Goal: Task Accomplishment & Management: Use online tool/utility

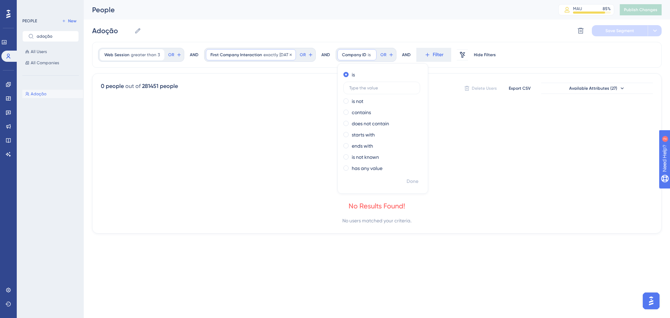
click at [251, 56] on span "First Company Interaction" at bounding box center [237, 55] width 52 height 6
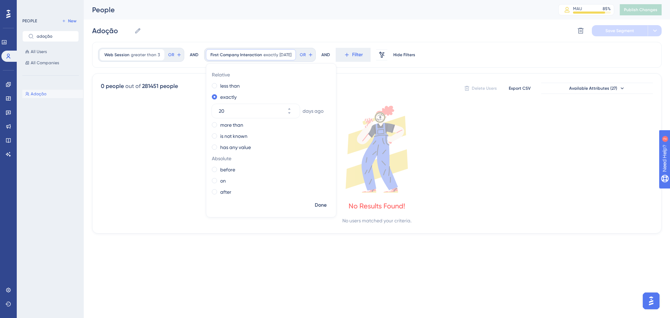
click at [141, 120] on icon at bounding box center [377, 149] width 552 height 87
click at [268, 56] on span "exactly" at bounding box center [271, 55] width 15 height 6
click at [293, 53] on icon at bounding box center [291, 55] width 4 height 4
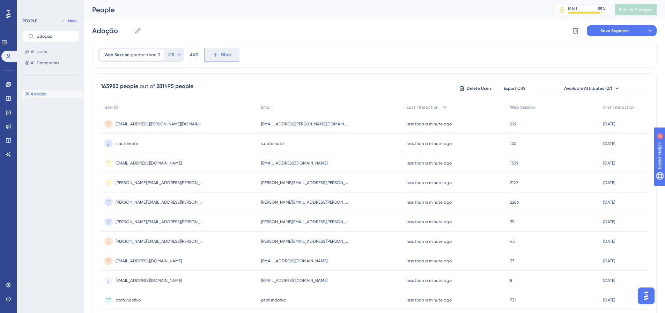
click at [226, 56] on span "Filter" at bounding box center [226, 55] width 11 height 8
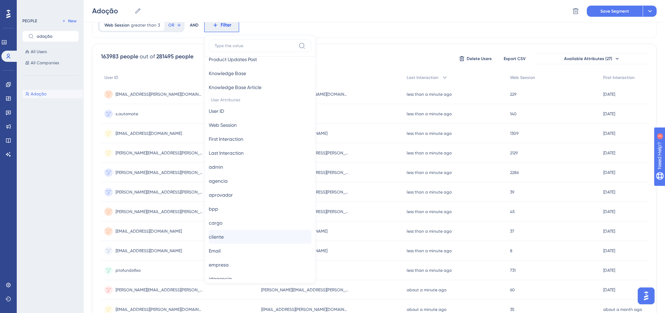
scroll to position [314, 0]
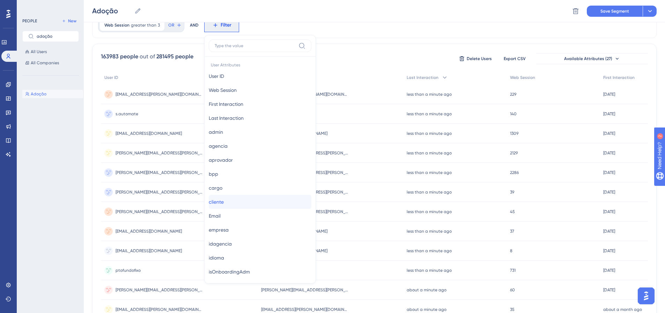
click at [224, 199] on span "cliente" at bounding box center [216, 202] width 15 height 8
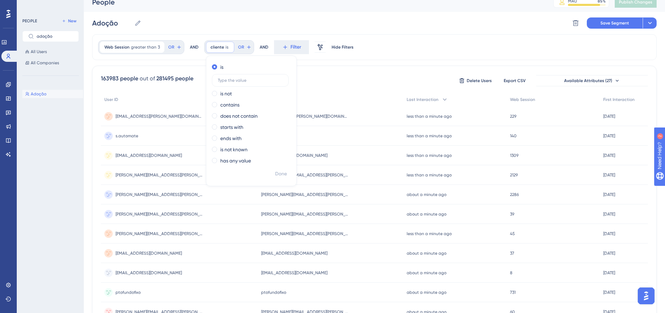
scroll to position [0, 0]
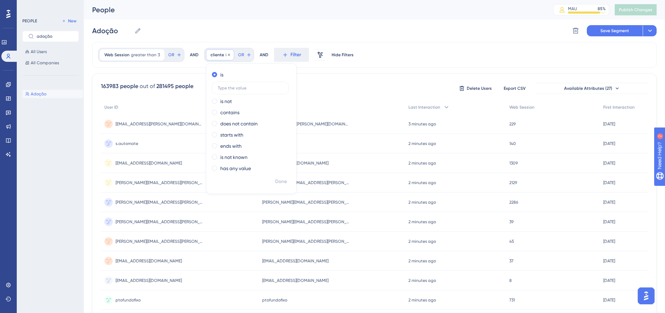
click at [215, 52] on span "cliente" at bounding box center [218, 55] width 14 height 6
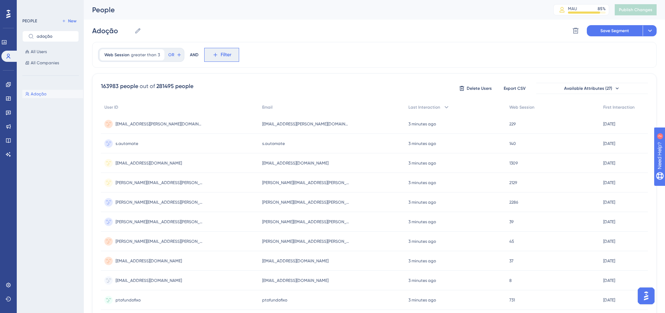
click at [215, 52] on icon at bounding box center [215, 55] width 6 height 6
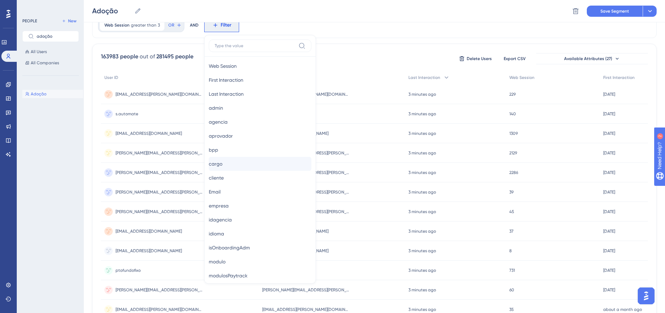
scroll to position [349, 0]
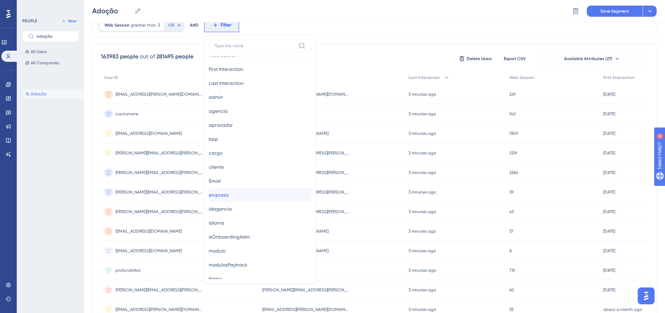
click at [229, 196] on span "empresa" at bounding box center [219, 195] width 20 height 8
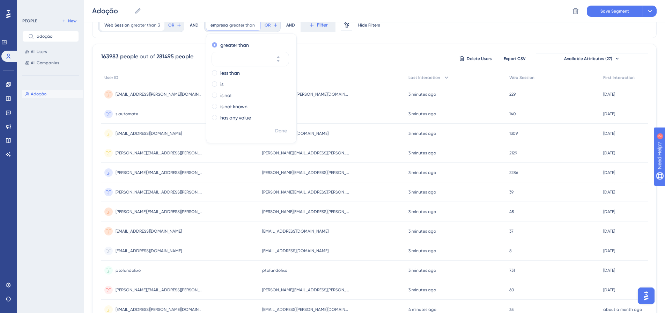
drag, startPoint x: 251, startPoint y: 45, endPoint x: 230, endPoint y: 47, distance: 21.1
click at [230, 47] on div "greater than" at bounding box center [250, 45] width 76 height 8
click at [232, 59] on input "number" at bounding box center [247, 59] width 56 height 8
click at [282, 53] on button at bounding box center [282, 55] width 13 height 7
click at [283, 61] on button "1" at bounding box center [282, 62] width 13 height 7
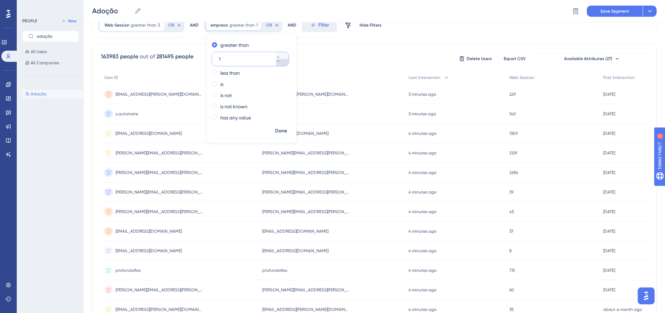
type input "0"
click at [226, 73] on label "less than" at bounding box center [230, 73] width 20 height 8
click at [215, 45] on div "greater than" at bounding box center [250, 45] width 76 height 8
click at [216, 74] on div "less than" at bounding box center [250, 73] width 76 height 8
click at [216, 82] on div "is" at bounding box center [250, 84] width 76 height 8
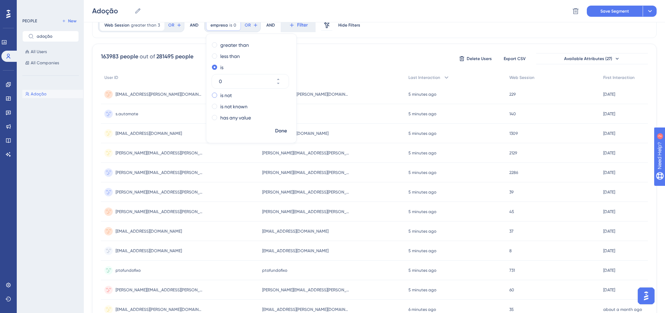
click at [222, 94] on label "is not" at bounding box center [226, 95] width 12 height 8
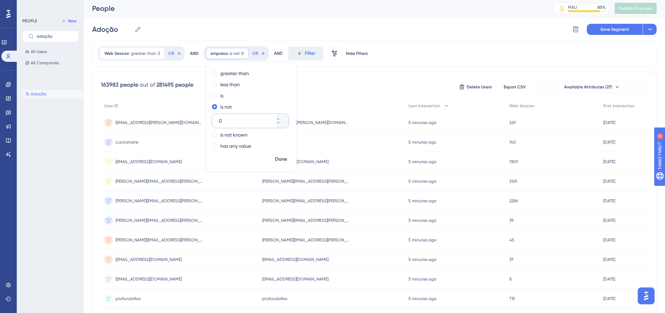
scroll to position [0, 0]
click at [245, 76] on label "greater than" at bounding box center [234, 75] width 29 height 8
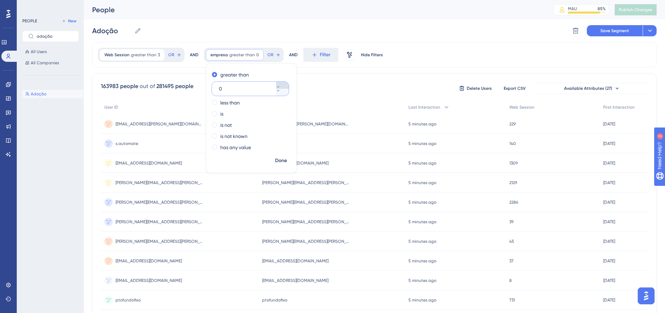
click at [279, 86] on icon at bounding box center [278, 86] width 4 height 4
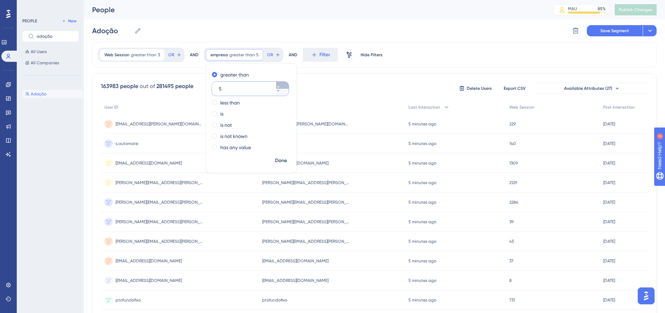
click at [279, 86] on icon at bounding box center [278, 86] width 4 height 4
type input "7"
click at [504, 49] on div "Web Session greater than 3 3 Remove OR AND empresa greater than 7 7 Remove grea…" at bounding box center [374, 55] width 564 height 26
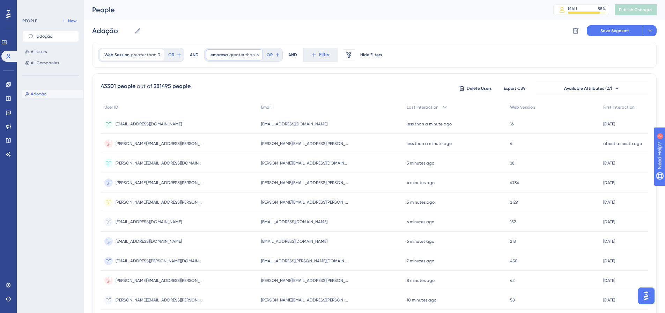
click at [248, 55] on span "greater than" at bounding box center [241, 55] width 25 height 6
click at [183, 56] on button "OR" at bounding box center [174, 54] width 15 height 11
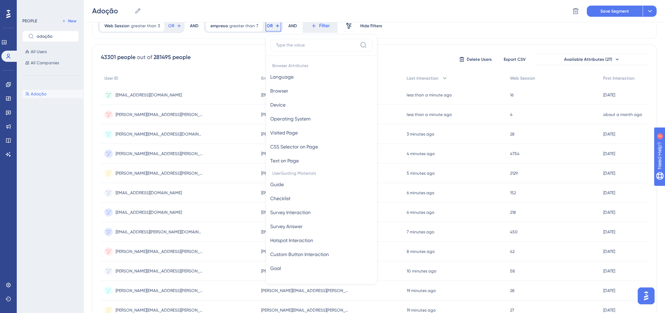
click at [239, 49] on div "43301 people out of 281495 people Delete Users Export CSV Available Attributes …" at bounding box center [374, 275] width 564 height 463
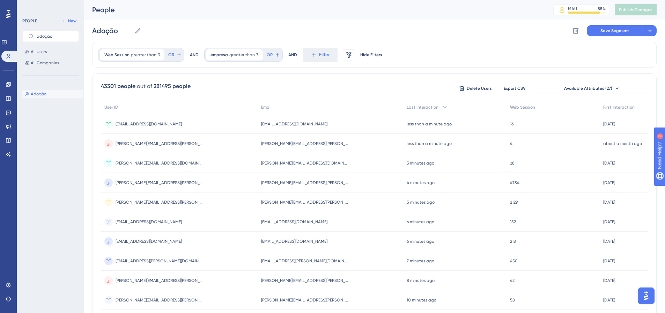
click at [253, 36] on div "Adoção Adoção Delete Segment Save Segment Actions" at bounding box center [374, 31] width 564 height 22
click at [237, 56] on span "greater than" at bounding box center [241, 55] width 25 height 6
click at [256, 55] on icon at bounding box center [258, 55] width 4 height 4
click at [221, 57] on span "Filter" at bounding box center [226, 55] width 11 height 8
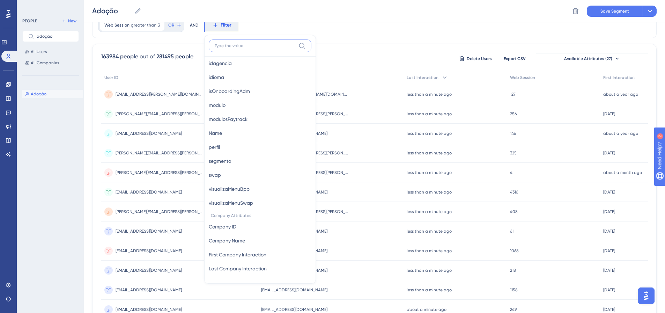
scroll to position [495, 0]
click at [227, 254] on span "First Company Interaction" at bounding box center [238, 254] width 58 height 8
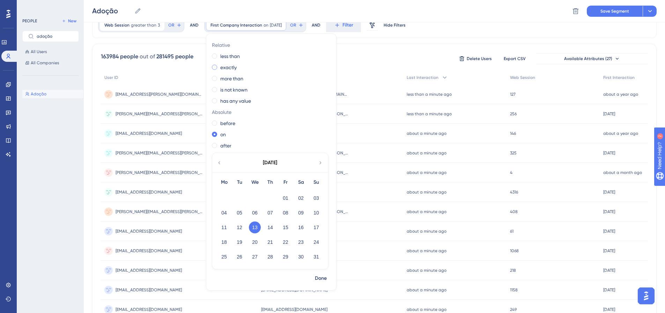
click at [215, 66] on div "exactly" at bounding box center [270, 67] width 116 height 8
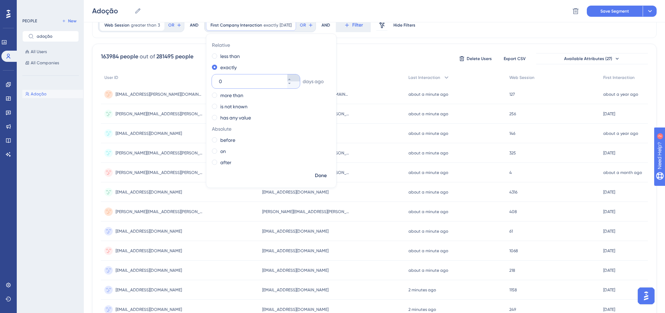
click at [290, 79] on icon at bounding box center [289, 79] width 4 height 4
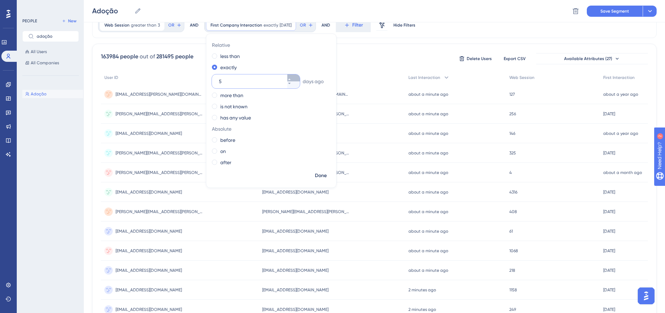
click at [290, 79] on icon at bounding box center [289, 79] width 4 height 4
click at [290, 78] on icon at bounding box center [289, 79] width 4 height 4
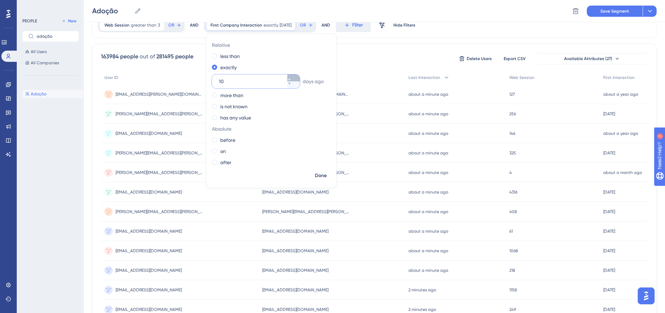
click at [290, 78] on icon at bounding box center [289, 79] width 4 height 4
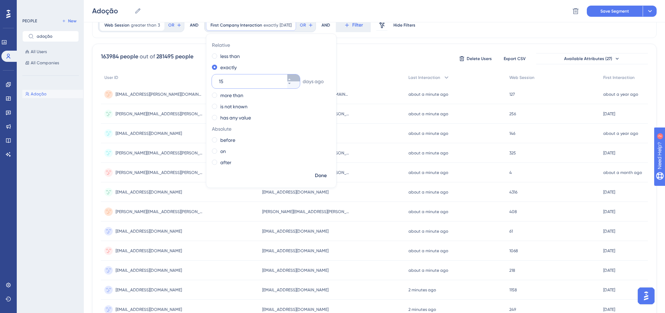
click at [290, 78] on icon at bounding box center [289, 79] width 4 height 4
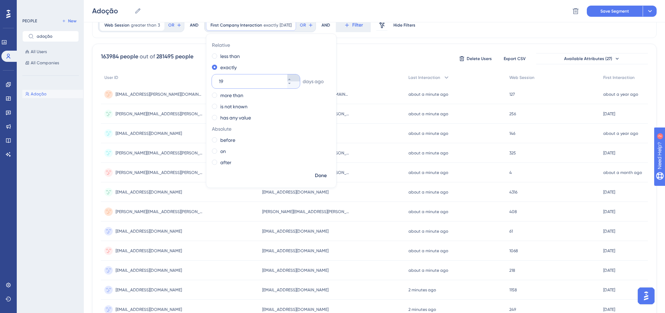
type input "20"
click at [320, 177] on span "Done" at bounding box center [321, 175] width 12 height 8
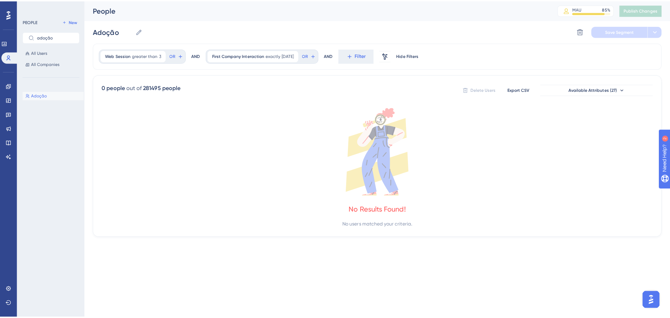
scroll to position [0, 0]
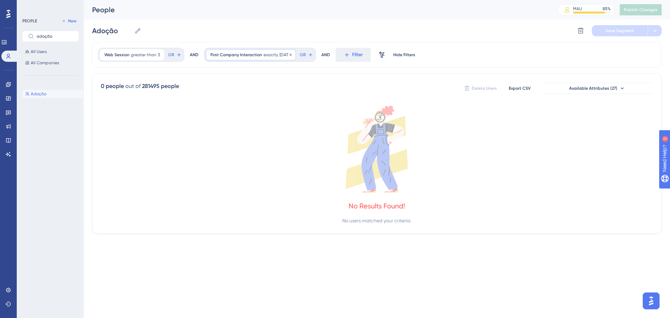
click at [270, 57] on span "exactly" at bounding box center [271, 55] width 15 height 6
click at [212, 86] on span at bounding box center [214, 85] width 5 height 5
click at [219, 84] on input "radio" at bounding box center [219, 84] width 0 height 0
click at [326, 204] on button "Done" at bounding box center [321, 205] width 20 height 13
click at [234, 48] on div "First Company Interaction less than 20 days ago 20 days ago Remove OR" at bounding box center [261, 55] width 115 height 14
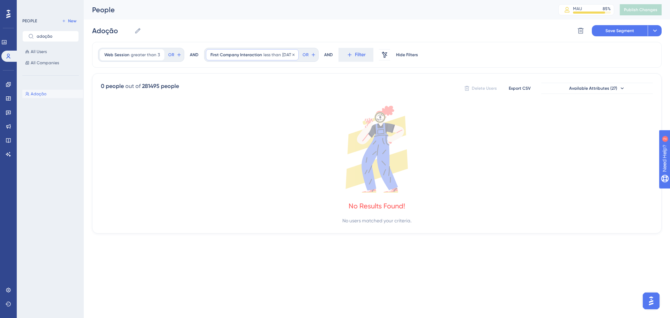
click at [234, 51] on div "First Company Interaction less than 20 days ago 20 days ago Remove" at bounding box center [252, 54] width 93 height 11
click at [452, 26] on div "Adoção Adoção Delete Segment Save Segment Actions" at bounding box center [377, 31] width 570 height 22
